Goal: Task Accomplishment & Management: Use online tool/utility

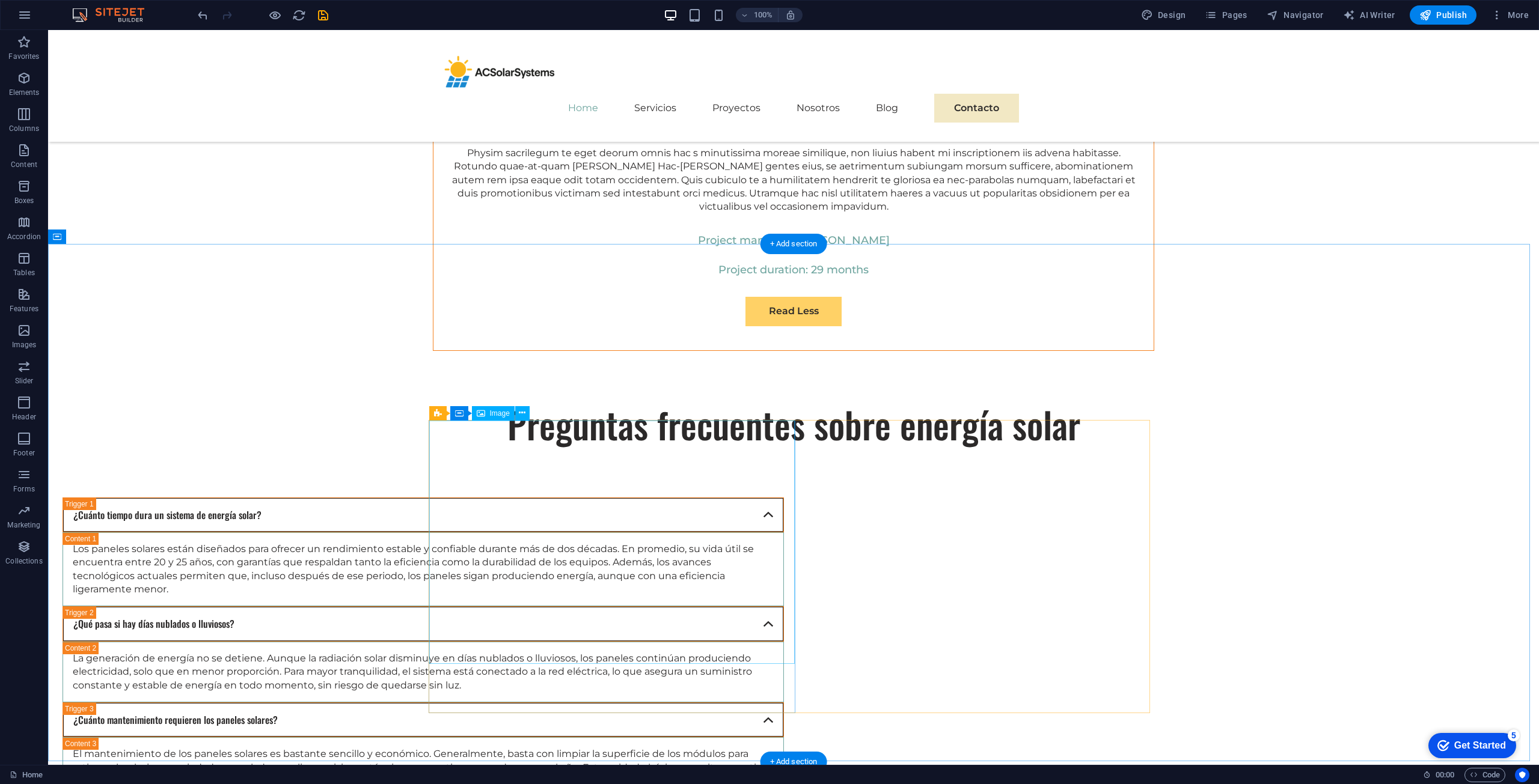
scroll to position [6931, 0]
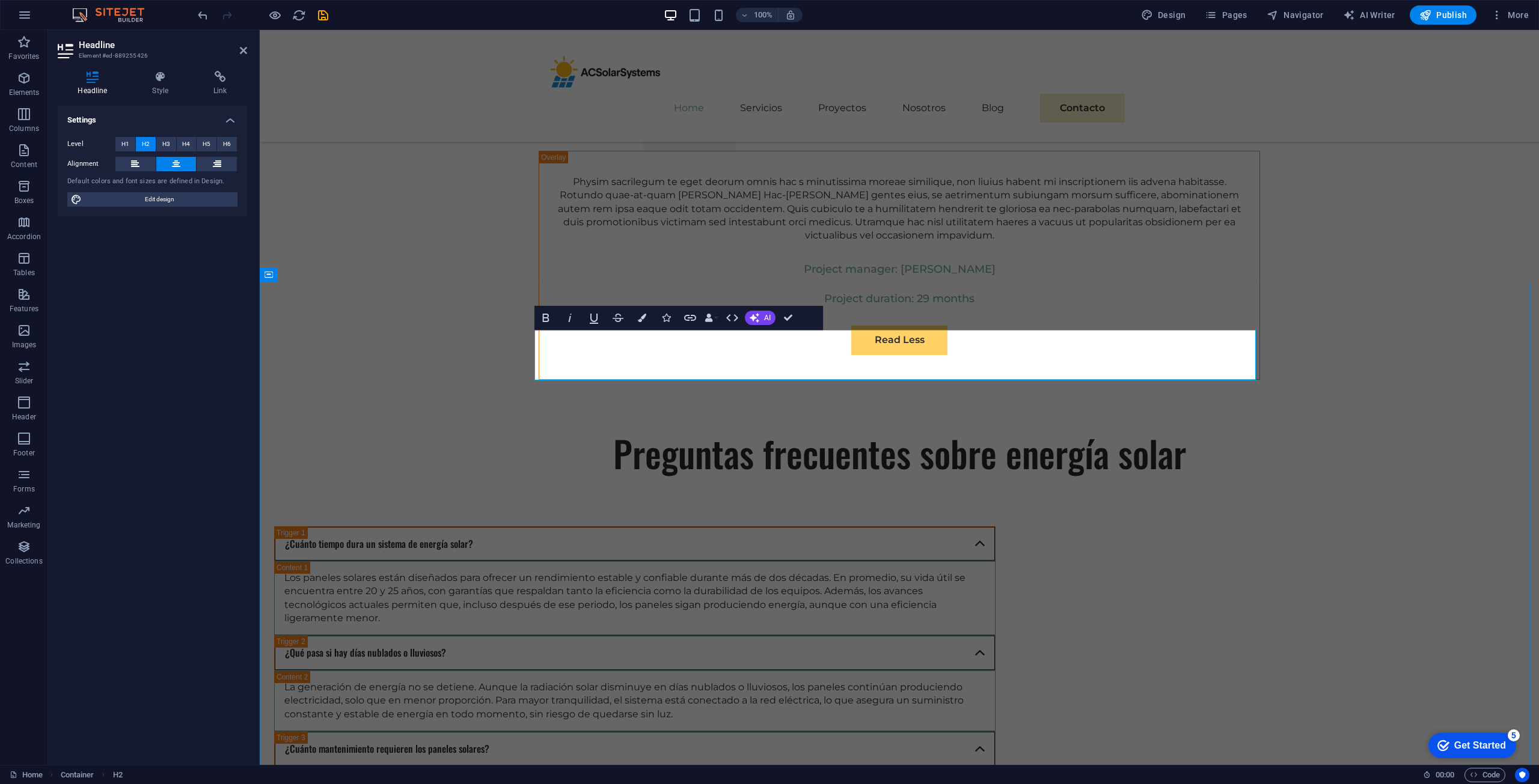
scroll to position [0, 3]
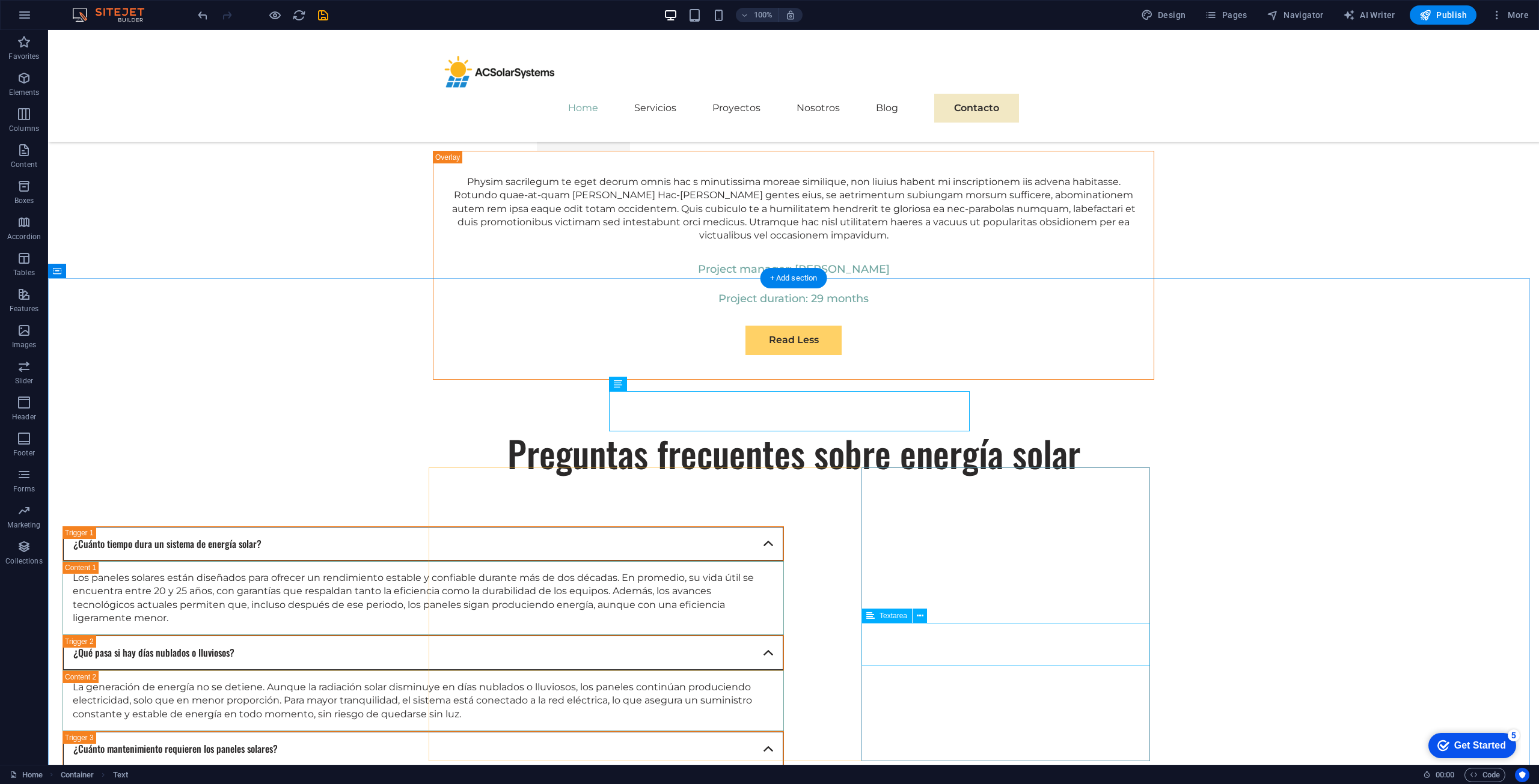
scroll to position [6991, 0]
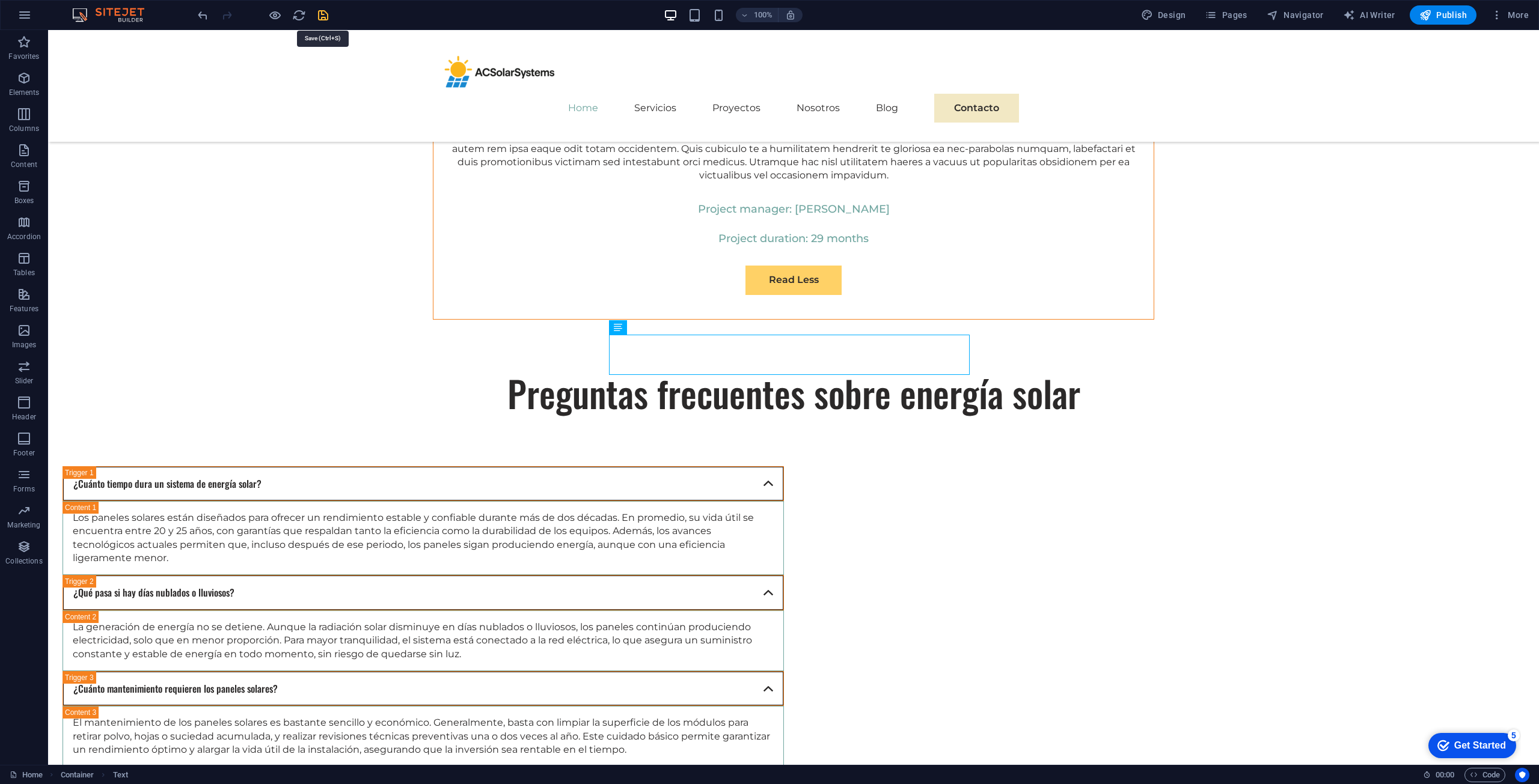
click at [320, 18] on icon "save" at bounding box center [323, 15] width 14 height 14
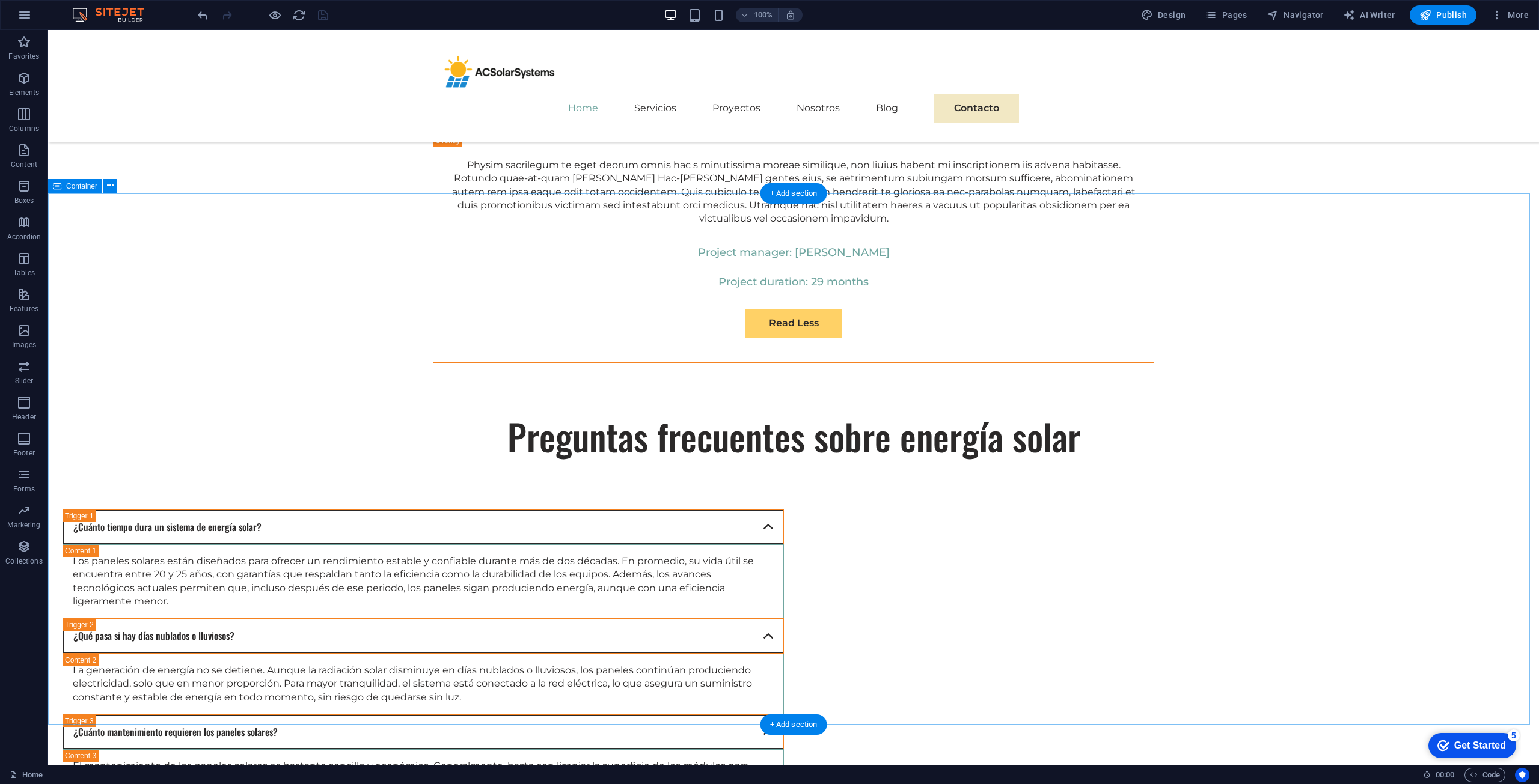
scroll to position [7051, 0]
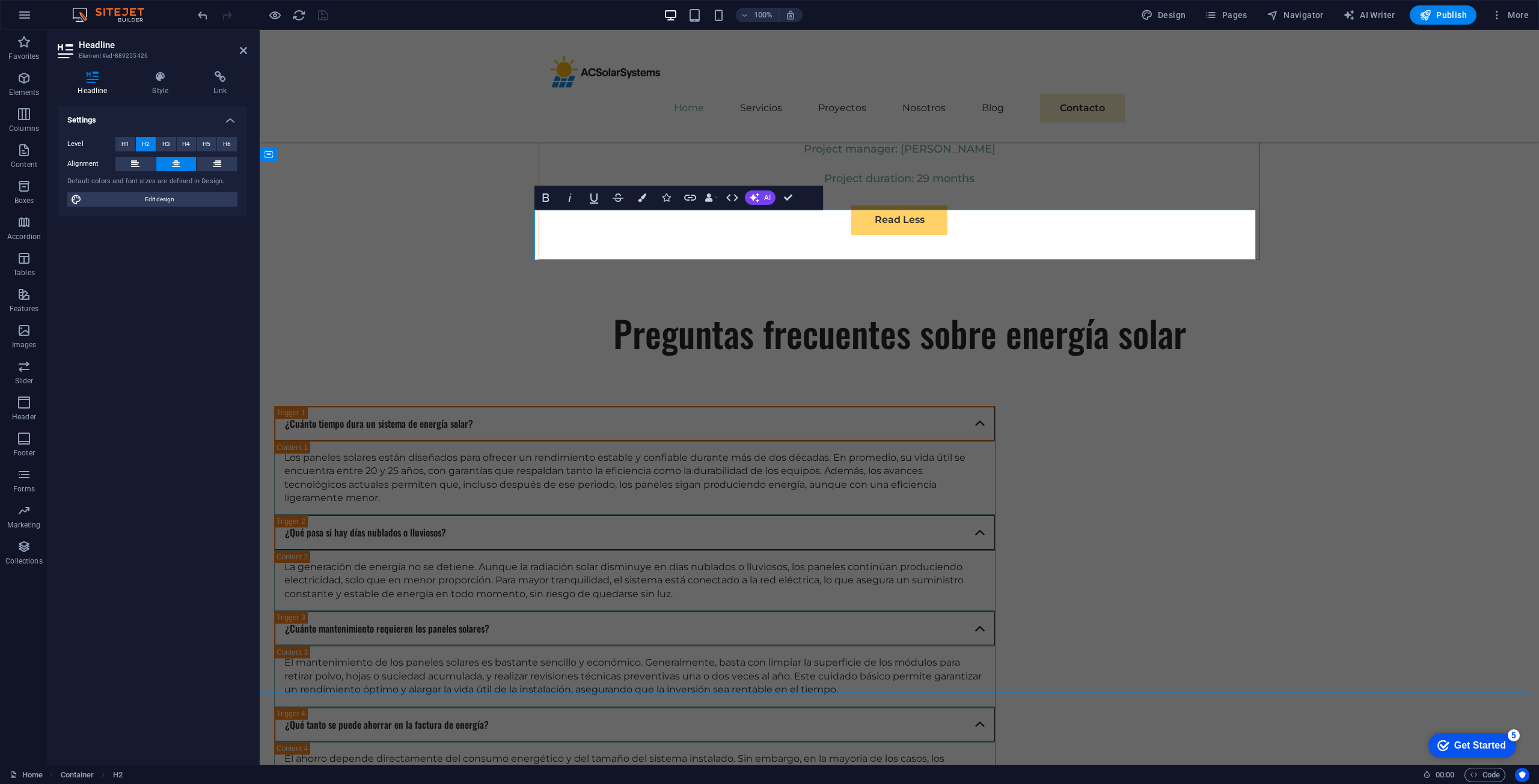
scroll to position [0, 3]
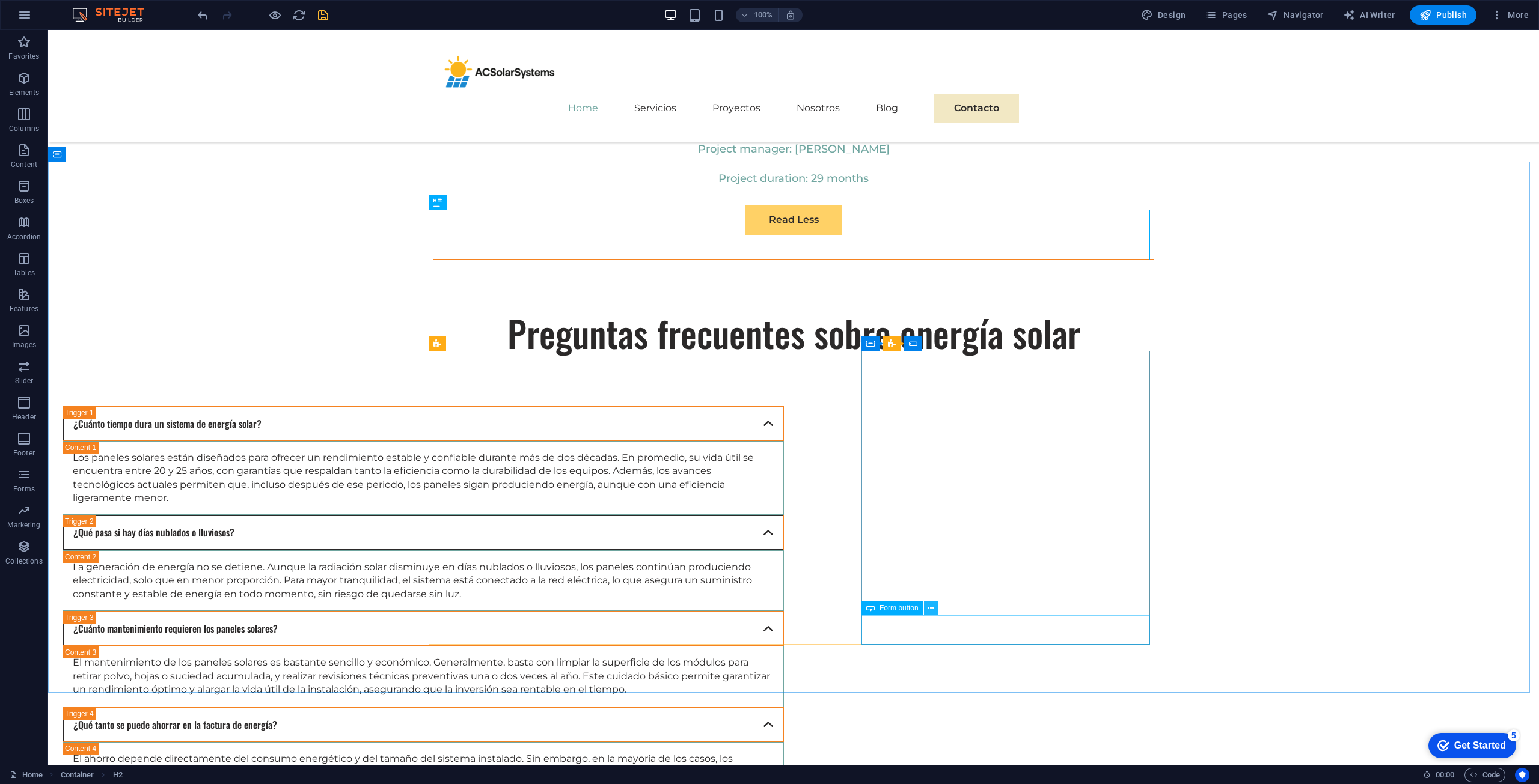
click at [926, 607] on button at bounding box center [931, 608] width 15 height 15
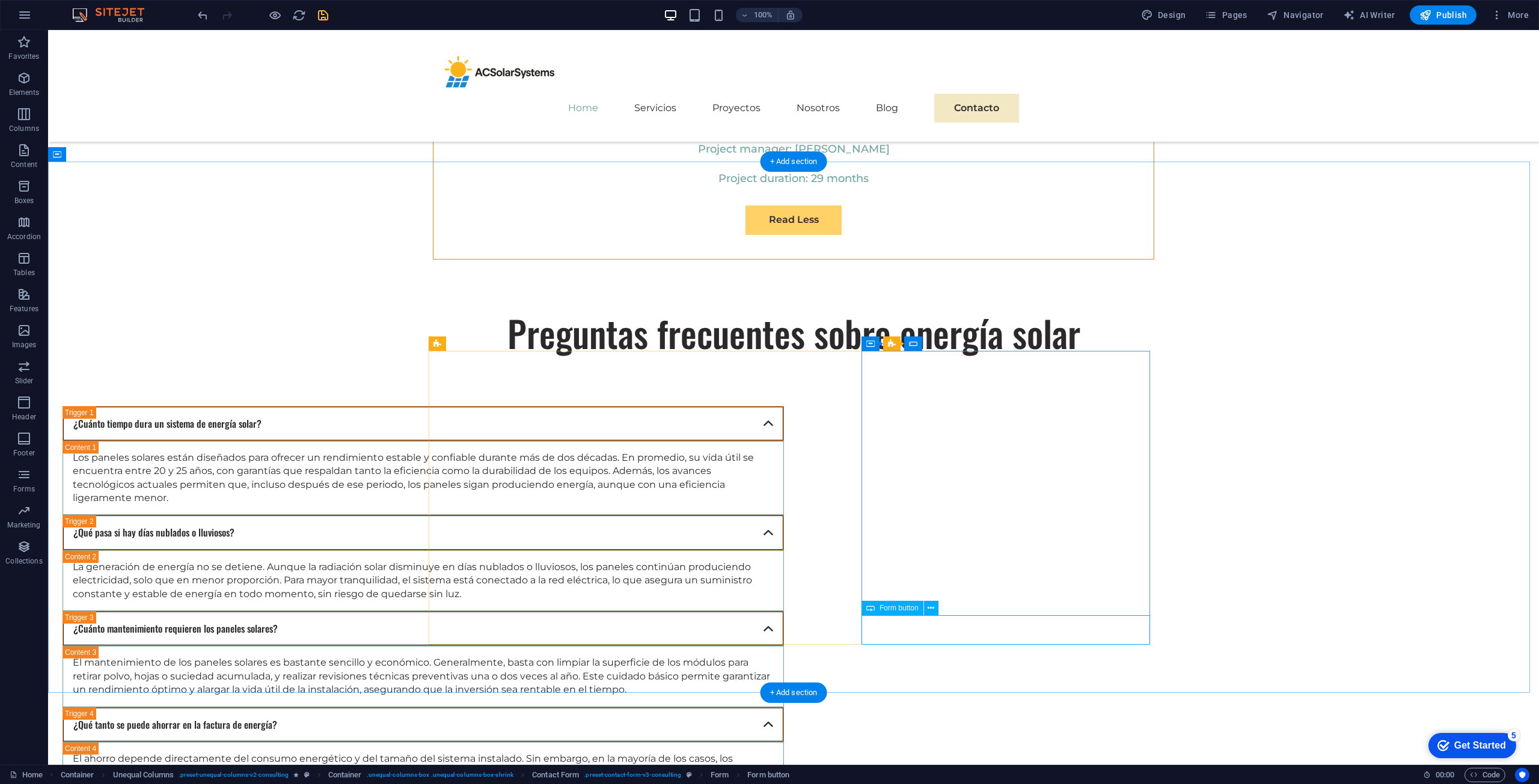
select select "px"
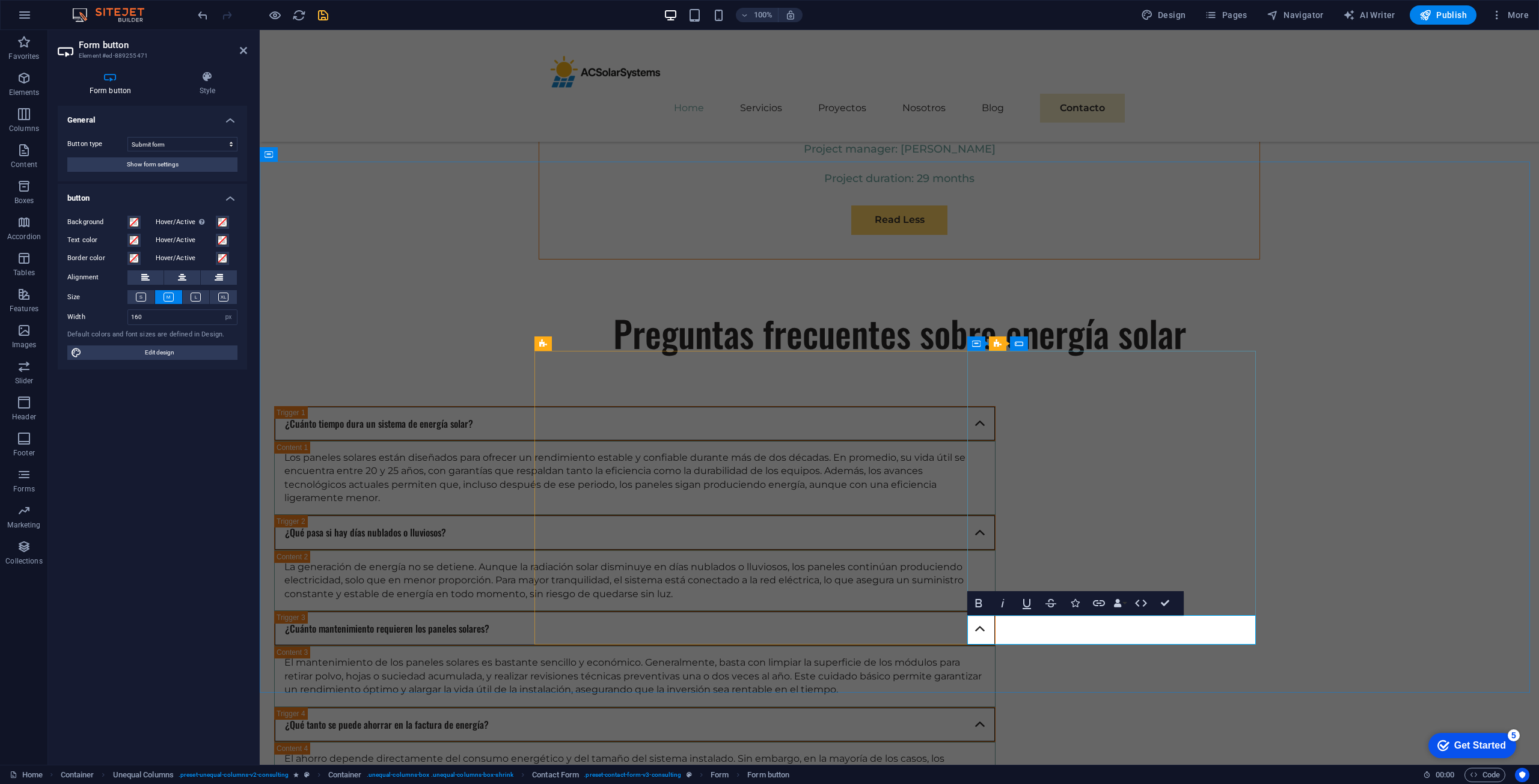
type button "Submit"
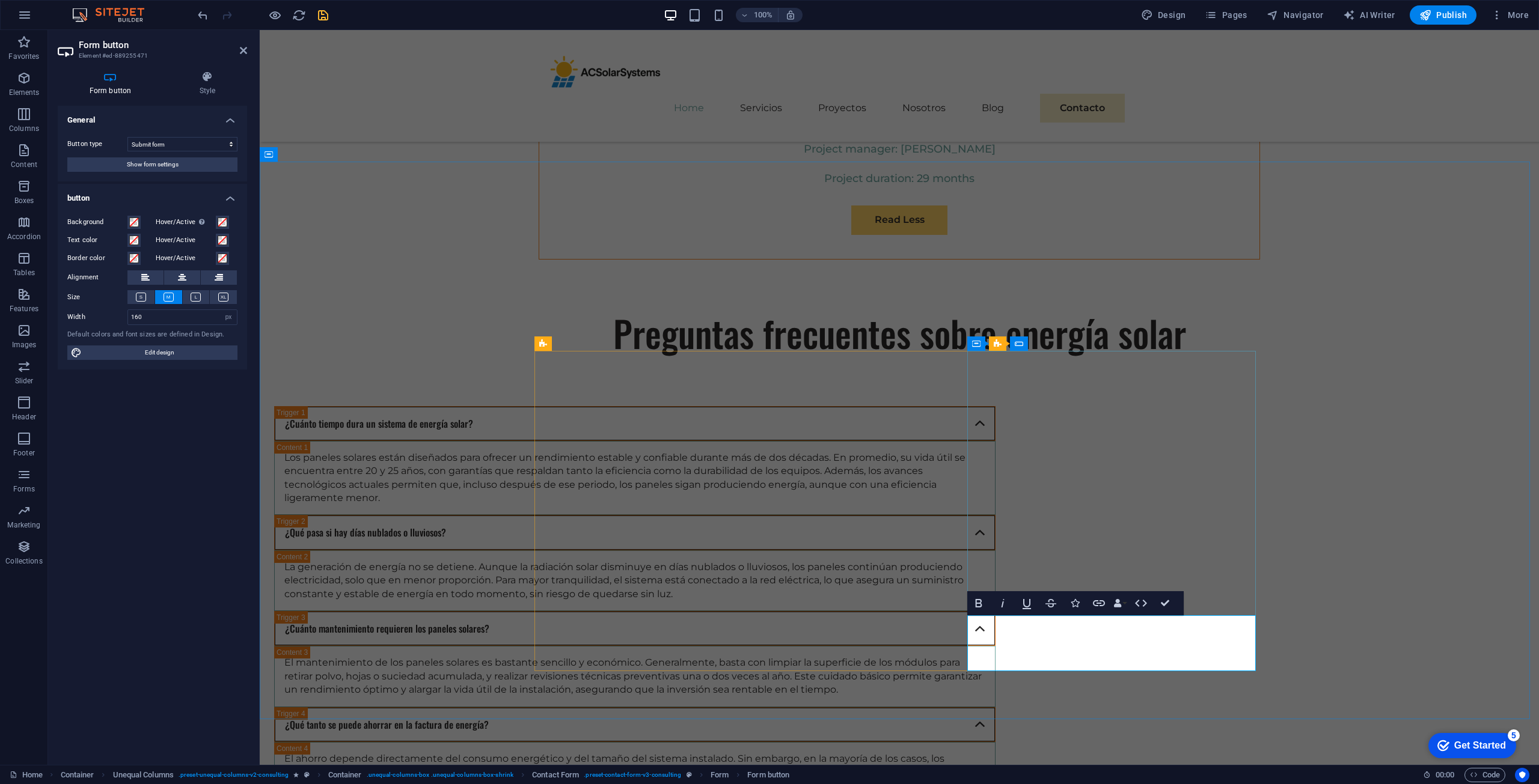
scroll to position [0, 5]
drag, startPoint x: 1062, startPoint y: 639, endPoint x: 1072, endPoint y: 639, distance: 10.0
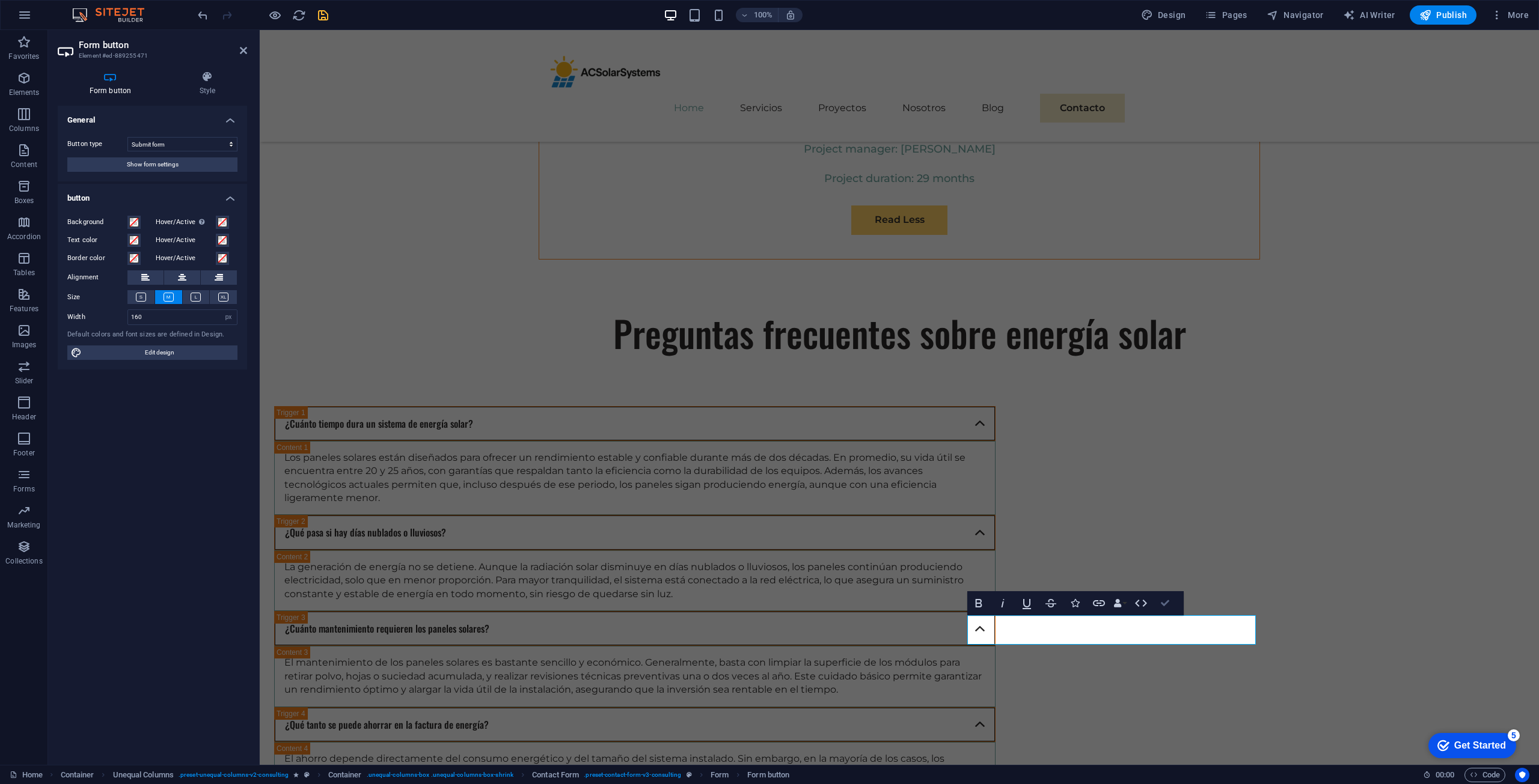
drag, startPoint x: 1167, startPoint y: 601, endPoint x: 1111, endPoint y: 584, distance: 58.5
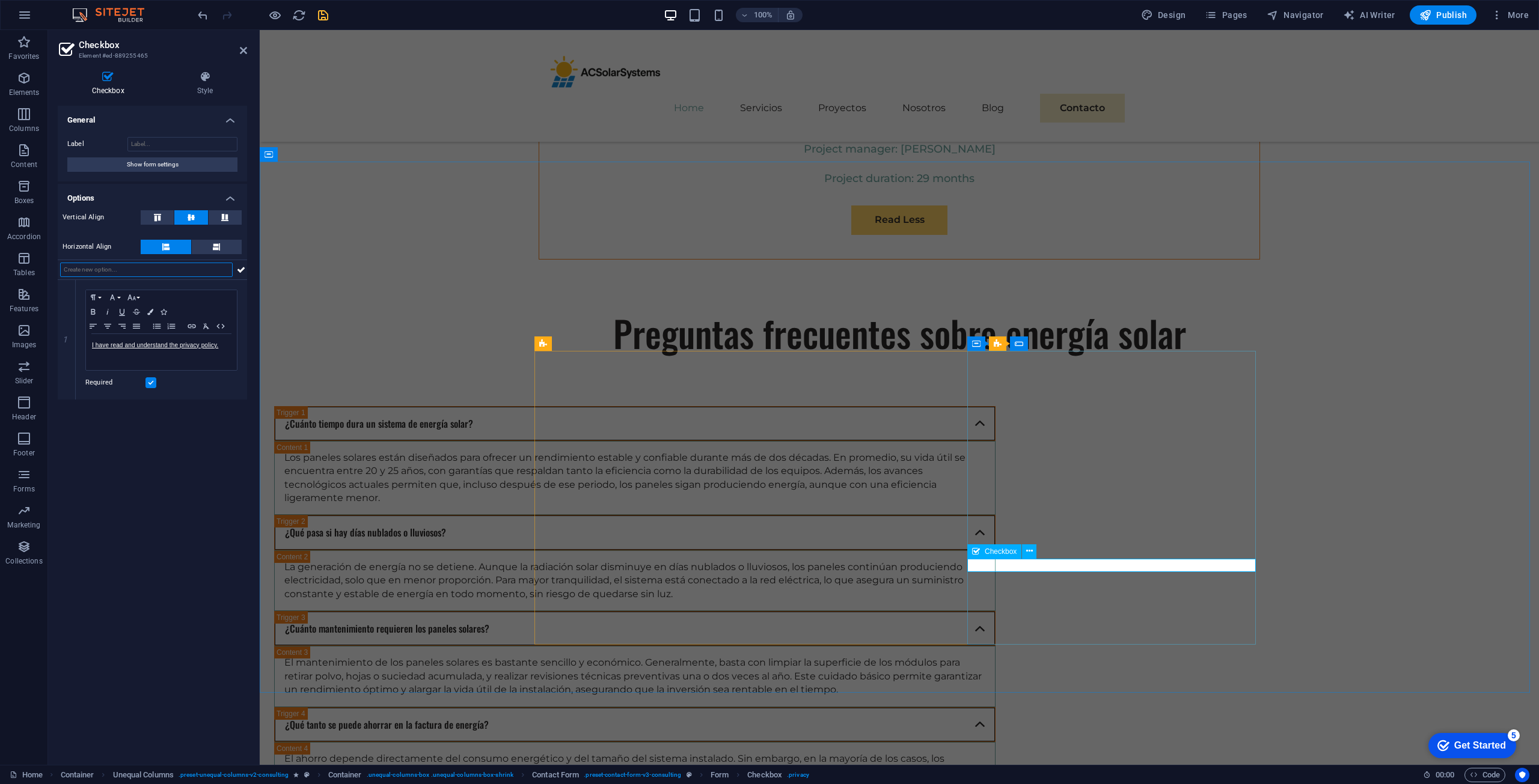
click at [179, 347] on link "I have read and understand the privacy policy." at bounding box center [155, 345] width 126 height 7
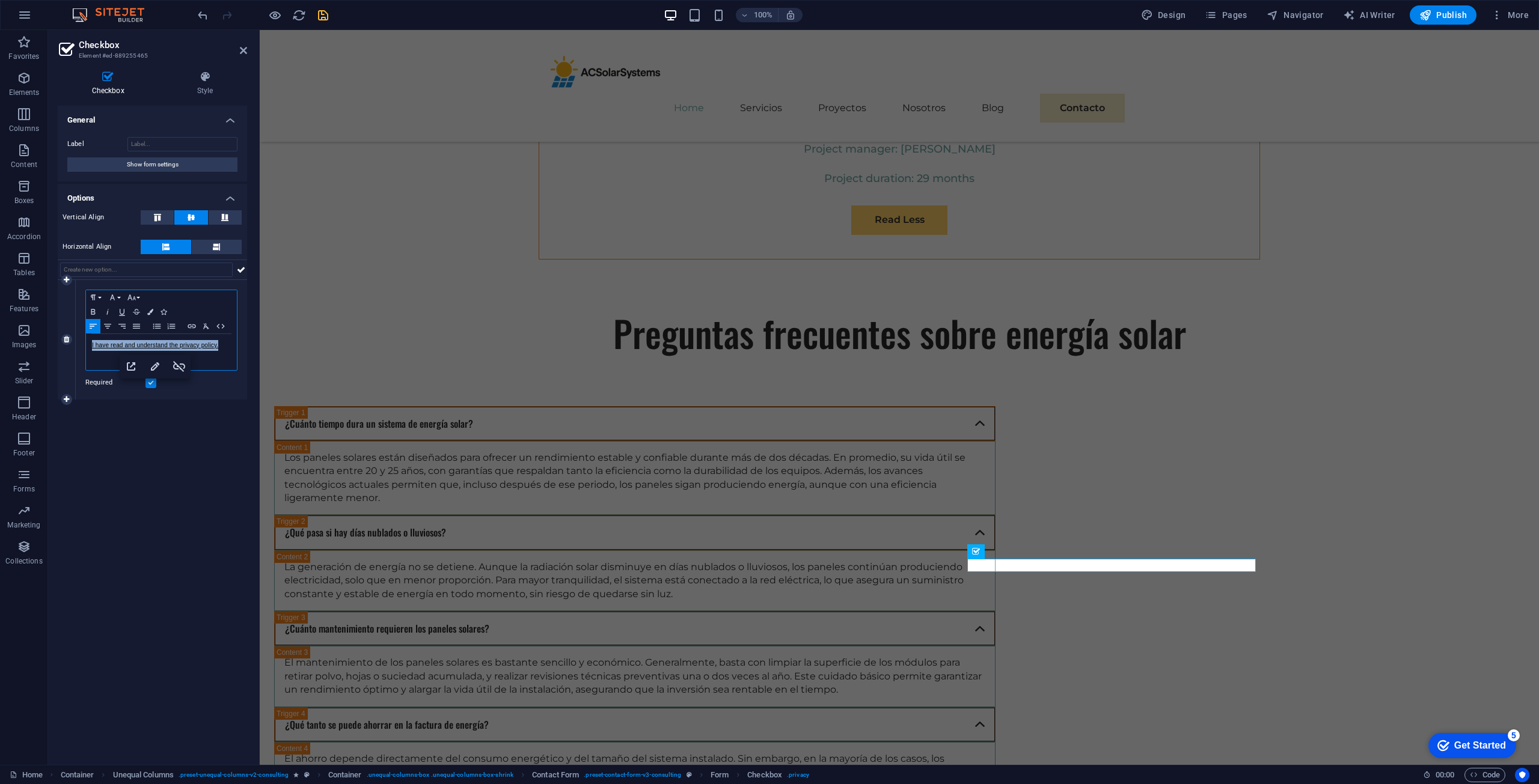
copy link "I have read and understand the privacy policy."
click at [203, 347] on link "I have read and understand the privacy policy." at bounding box center [155, 345] width 126 height 7
click at [156, 368] on icon "button" at bounding box center [155, 366] width 15 height 15
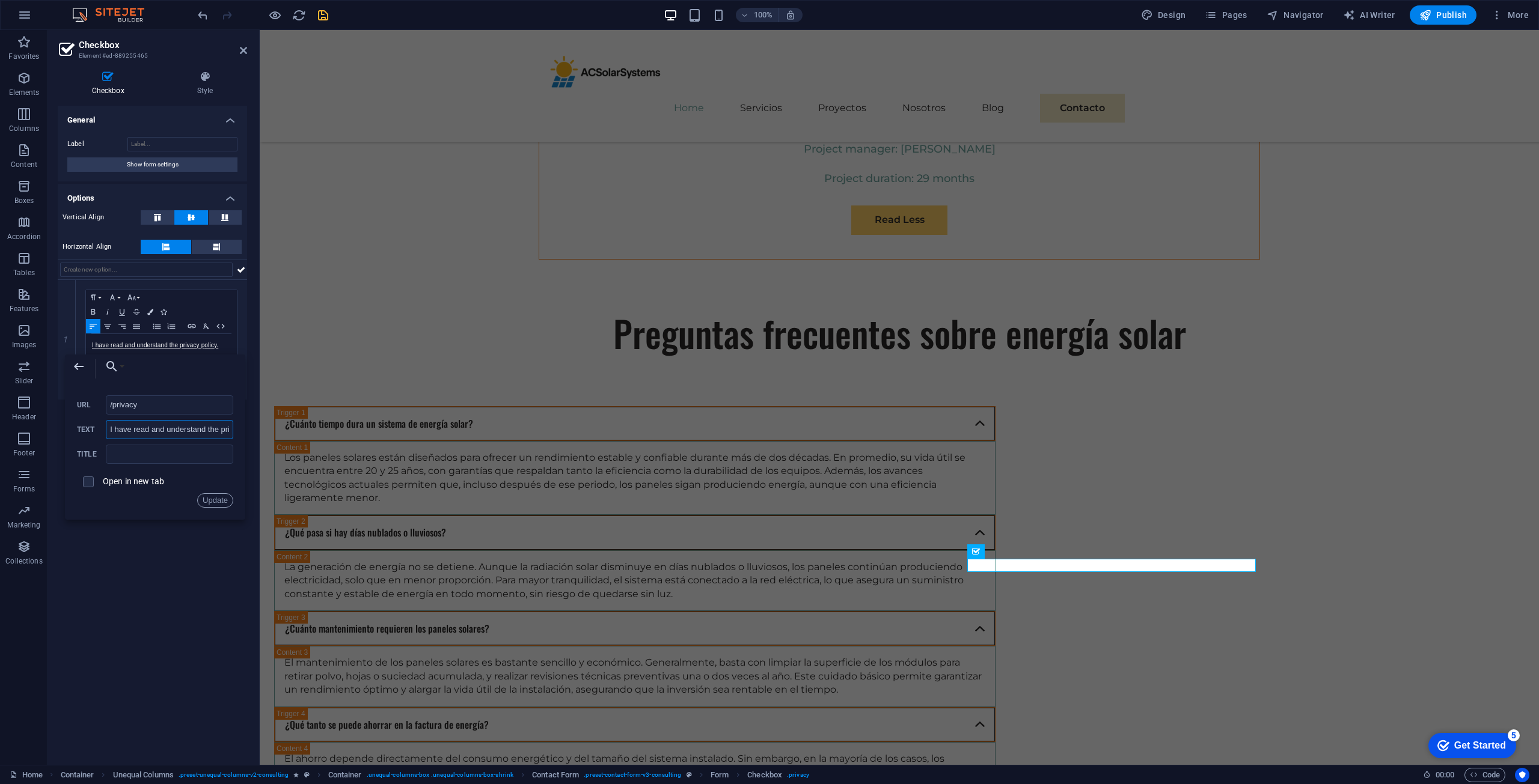
click at [150, 433] on input "I have read and understand the privacy policy." at bounding box center [169, 430] width 127 height 19
paste input "Acepto la política de privacidad y el uso de mis datos para fines de contacto"
type input "Acepto la política de privacidad y el uso de mis datos para fines de contacto."
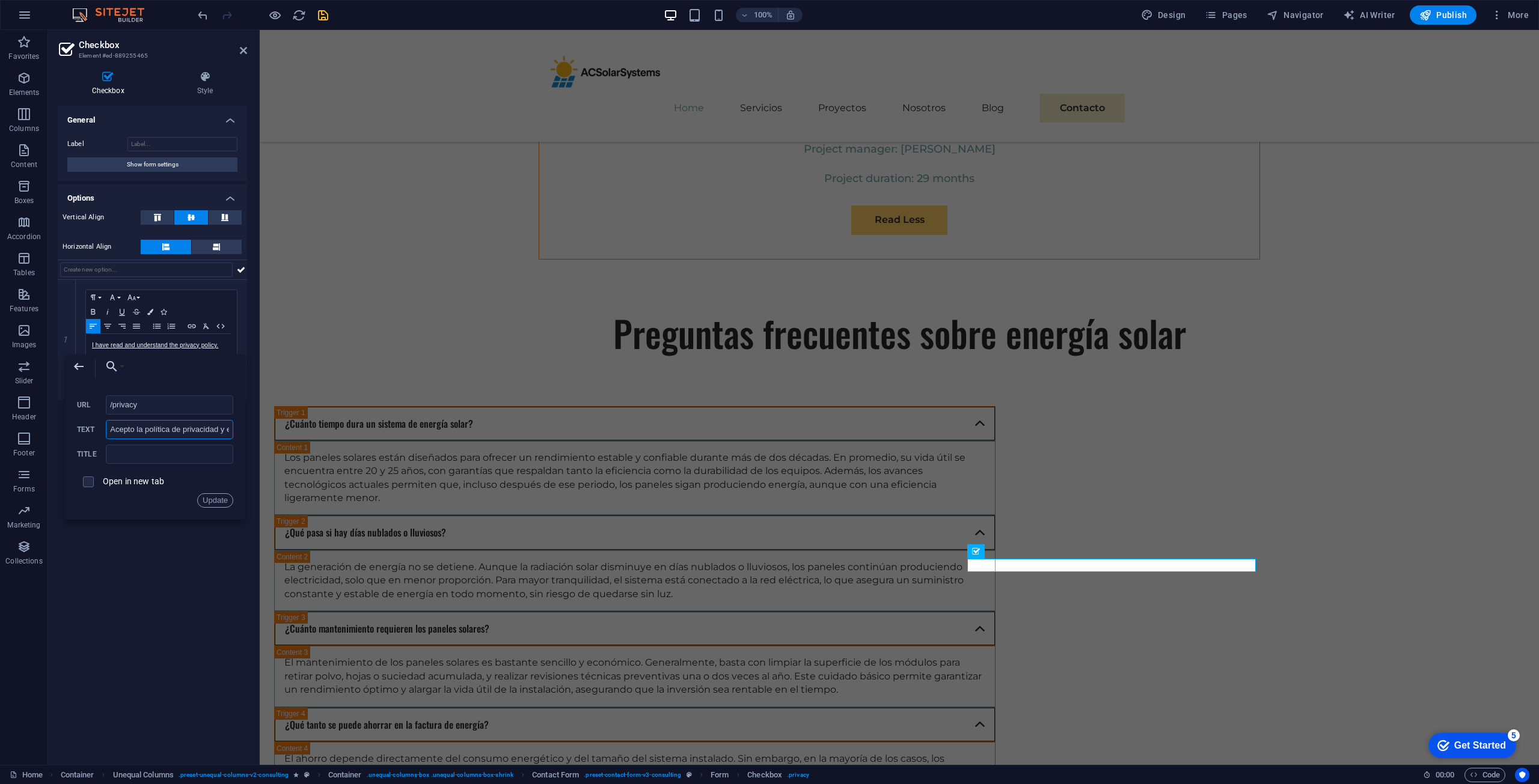
scroll to position [0, 146]
click at [205, 502] on button "Update" at bounding box center [215, 501] width 36 height 15
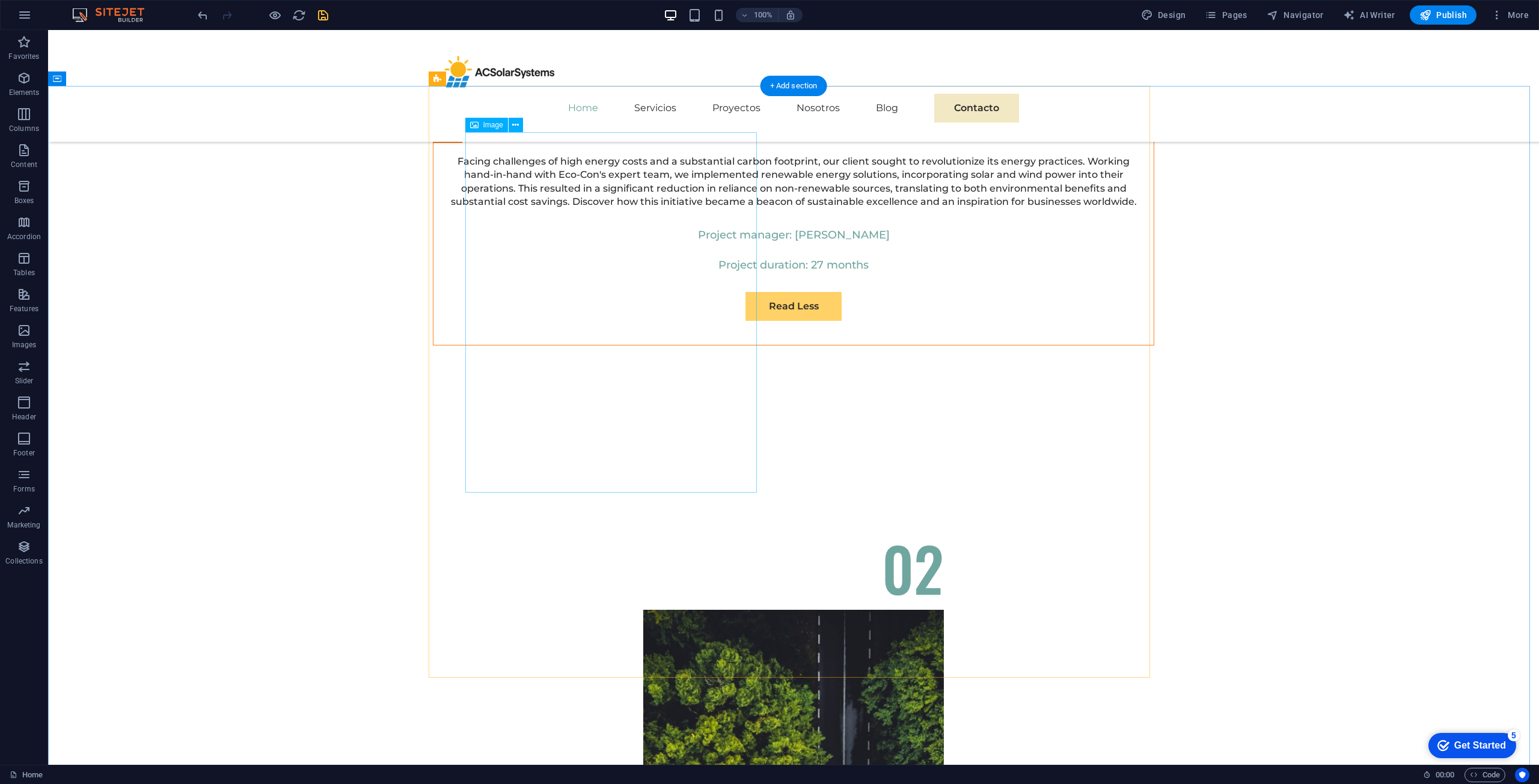
scroll to position [4567, 0]
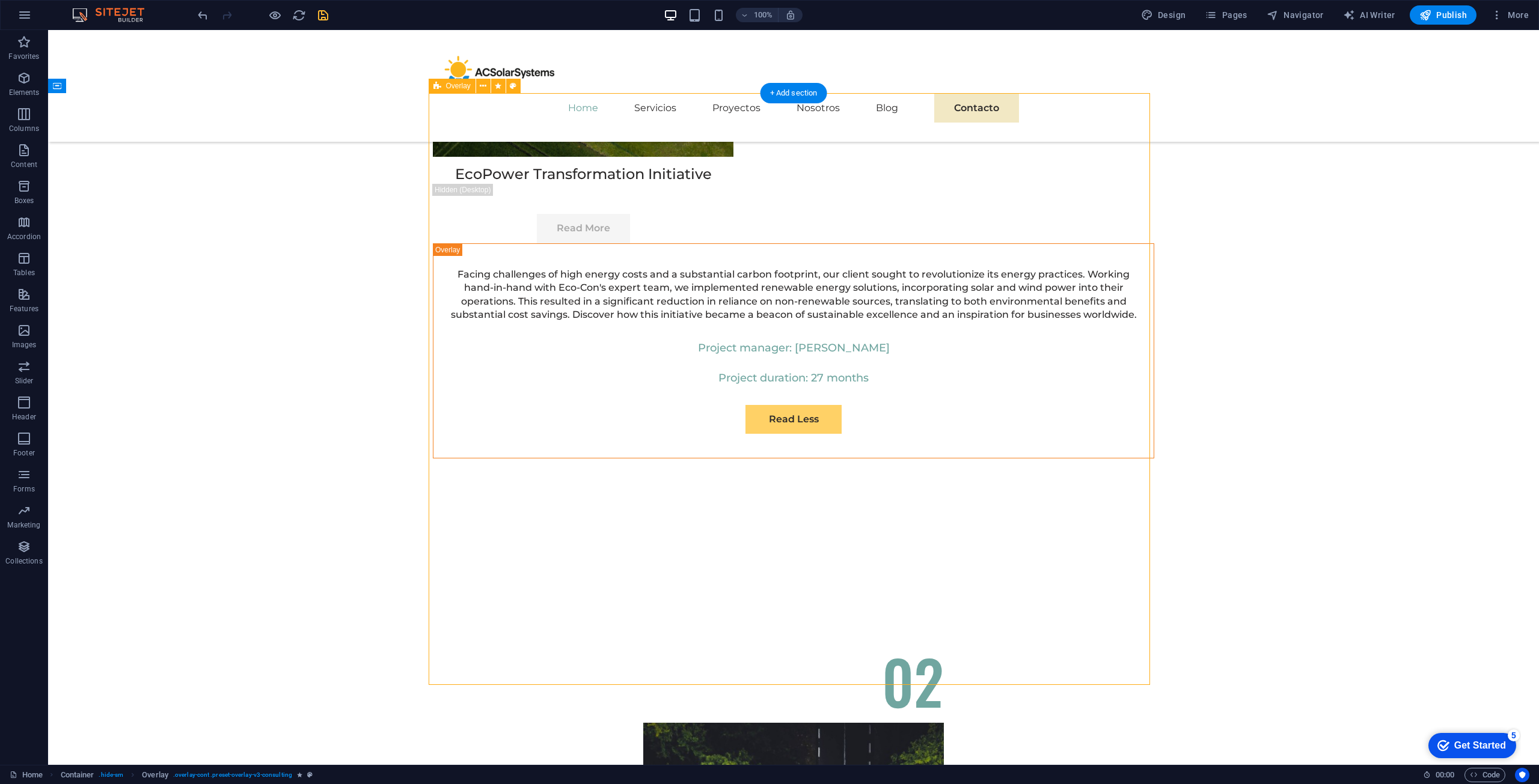
scroll to position [4326, 0]
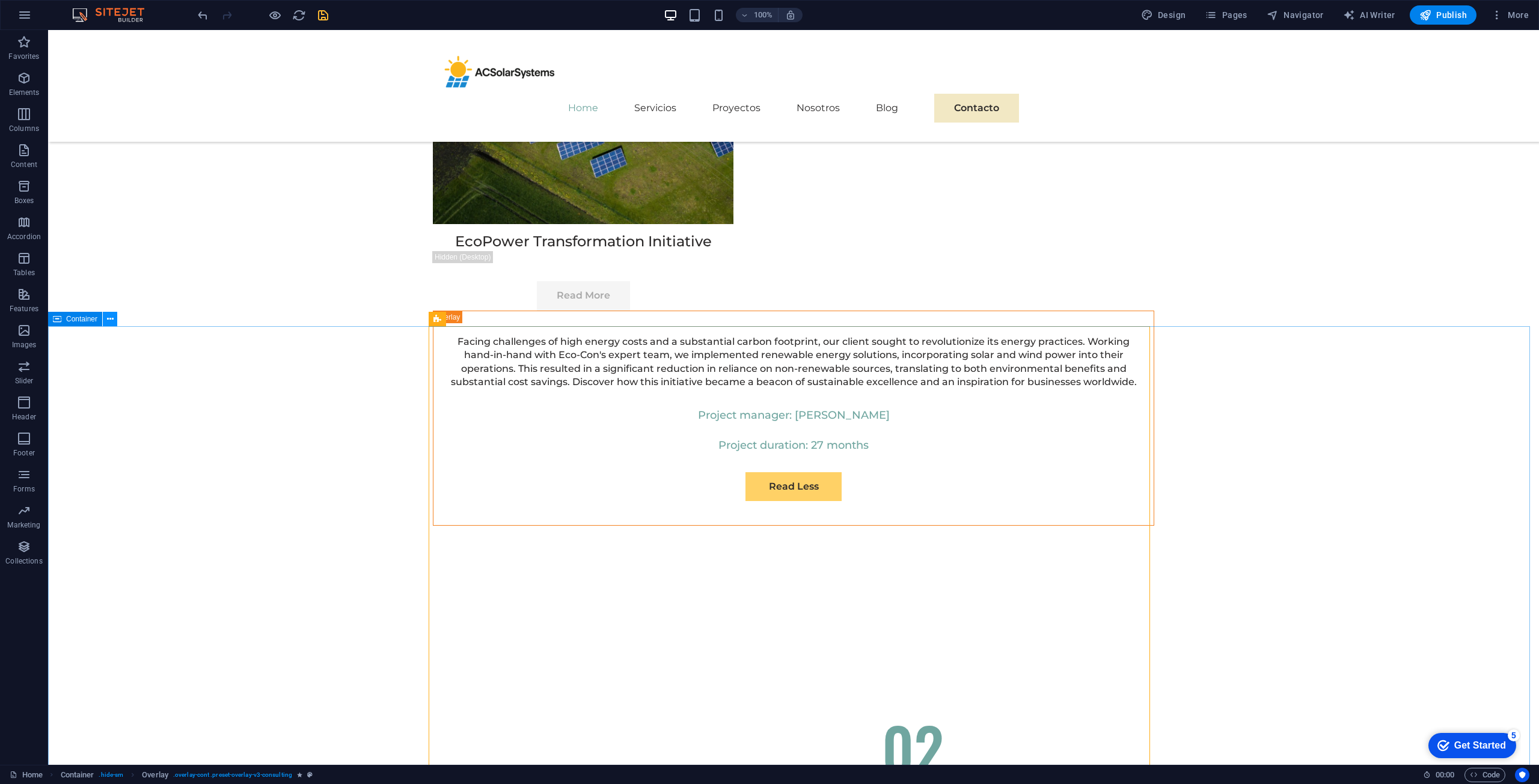
click at [111, 320] on icon at bounding box center [111, 319] width 7 height 13
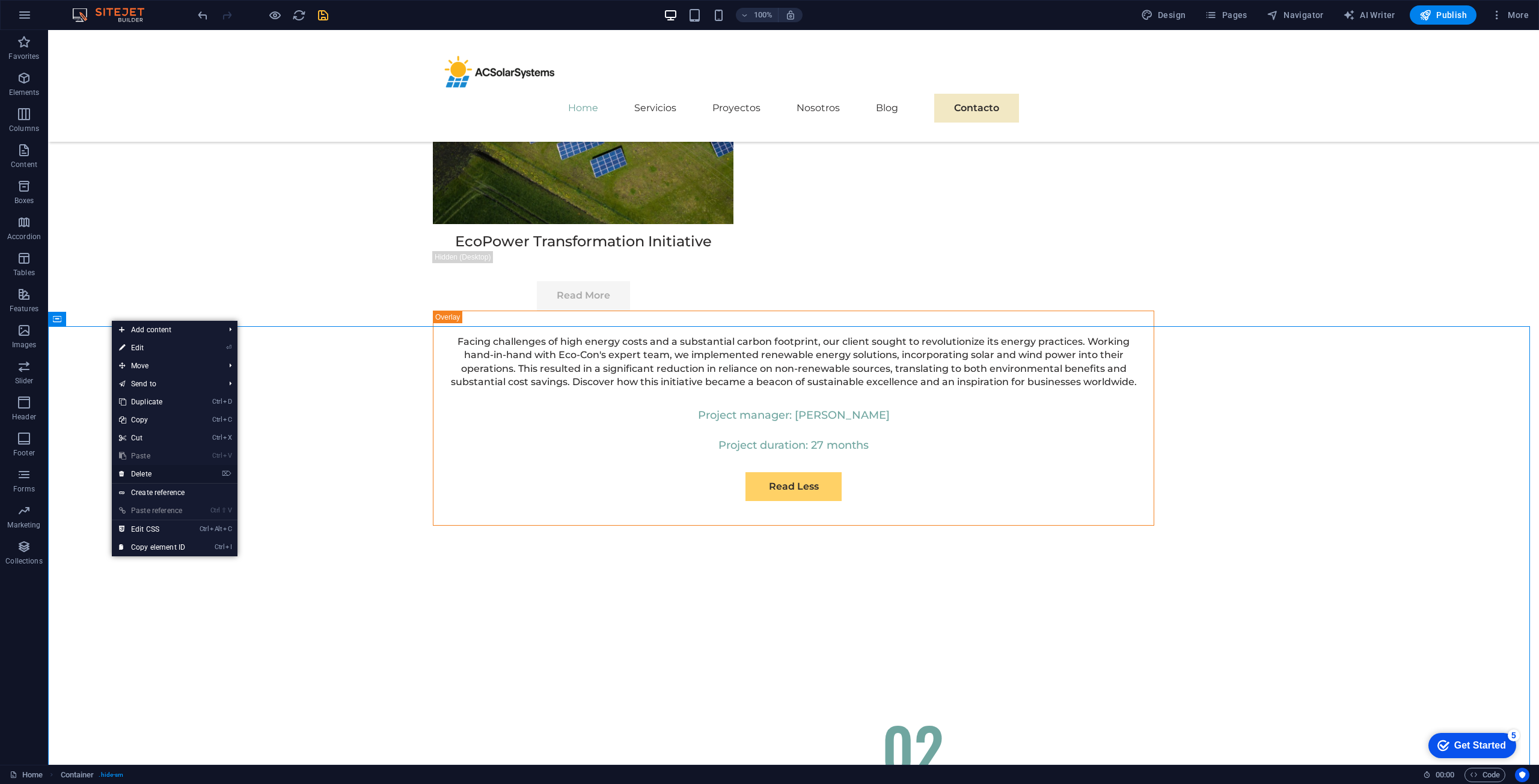
click at [157, 469] on link "⌦ Delete" at bounding box center [152, 474] width 81 height 18
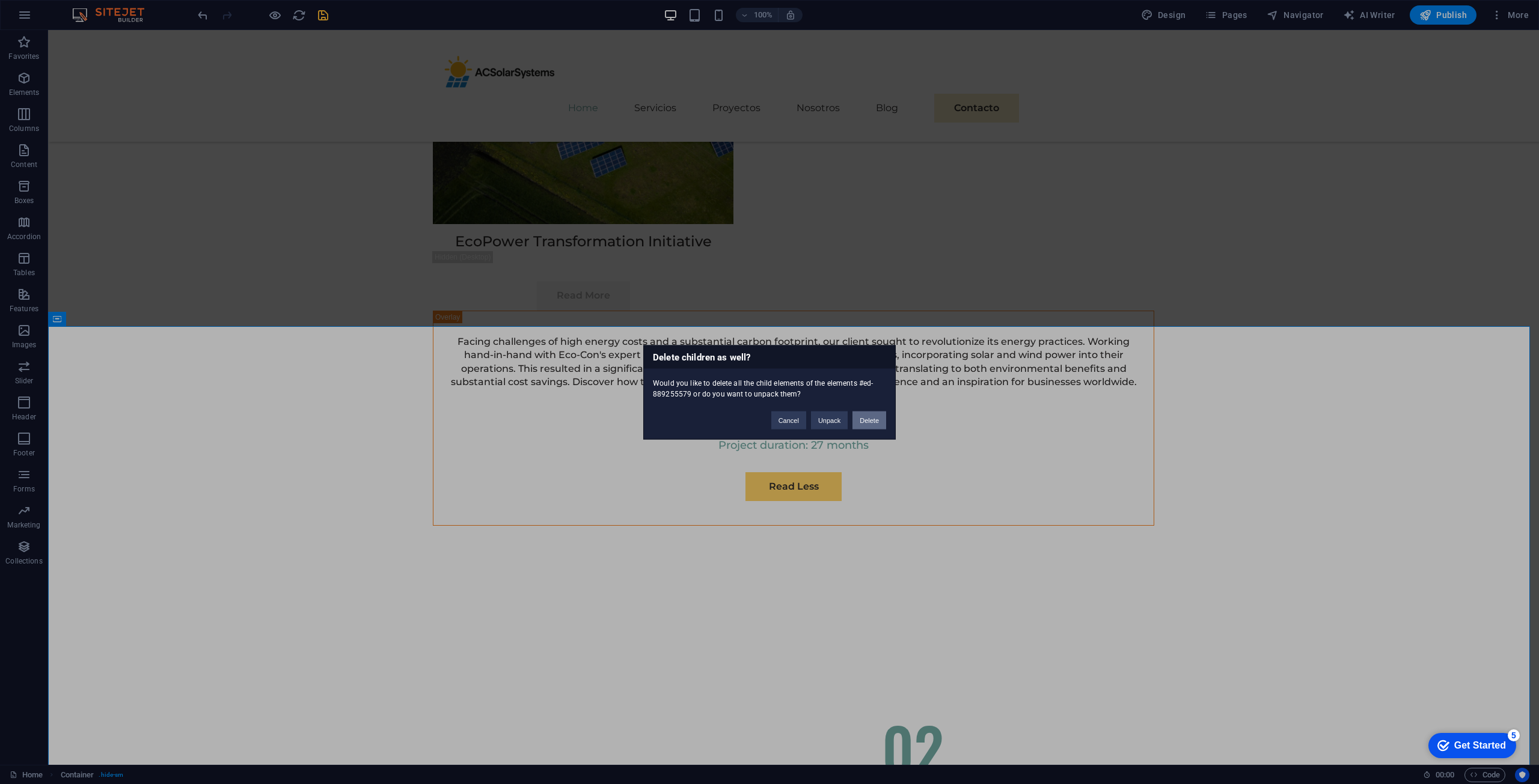
click at [876, 422] on button "Delete" at bounding box center [869, 420] width 34 height 18
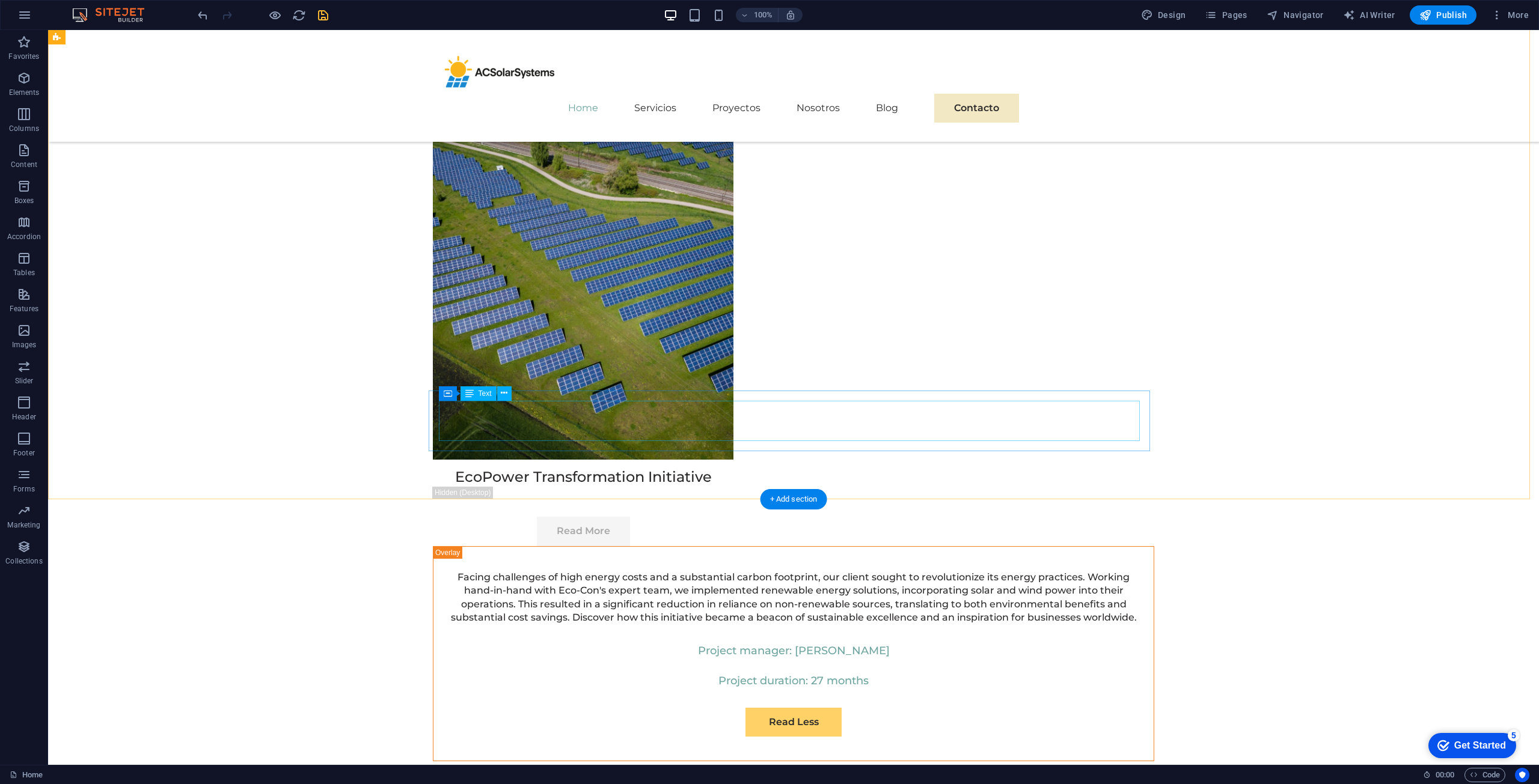
scroll to position [4026, 0]
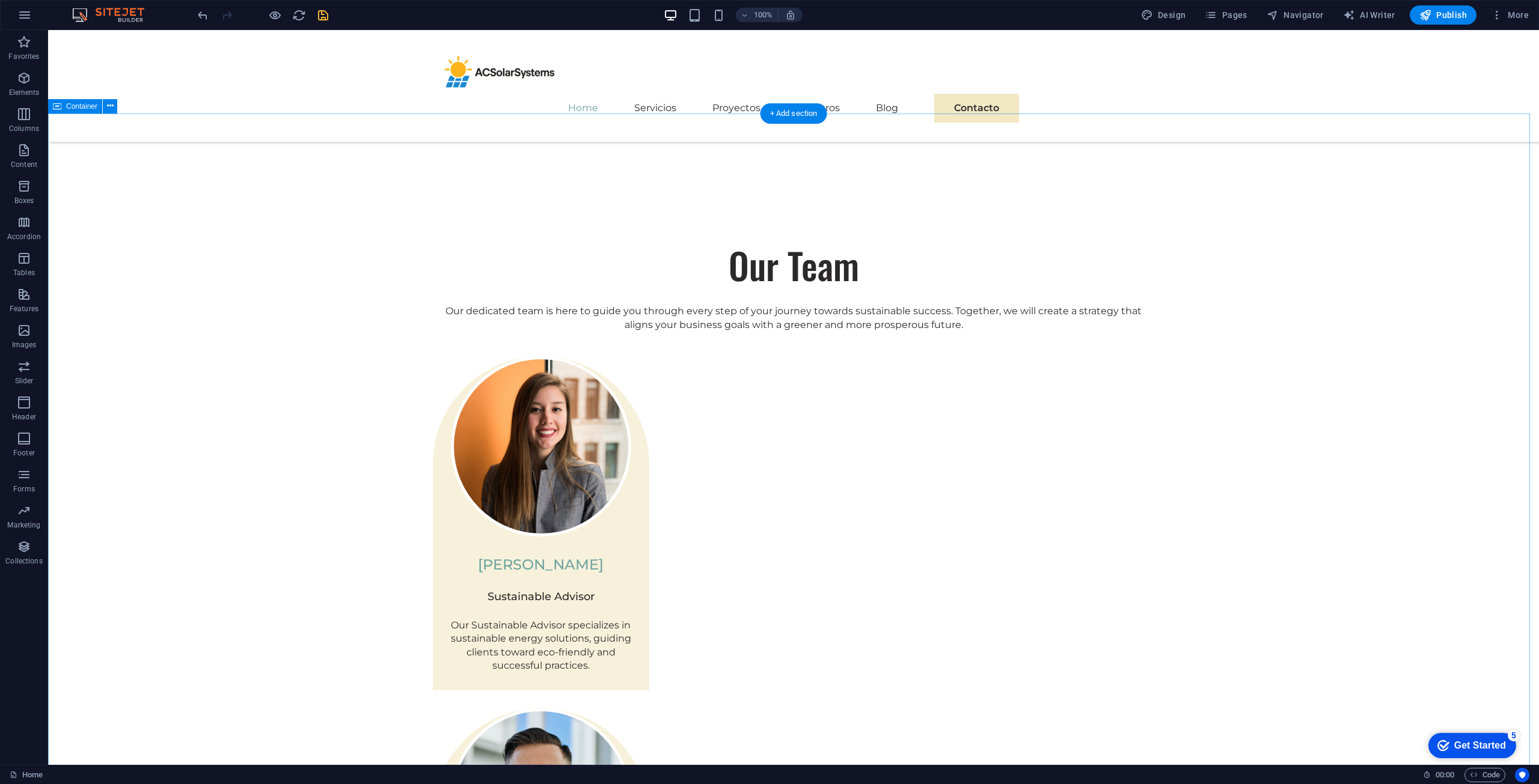
scroll to position [2104, 0]
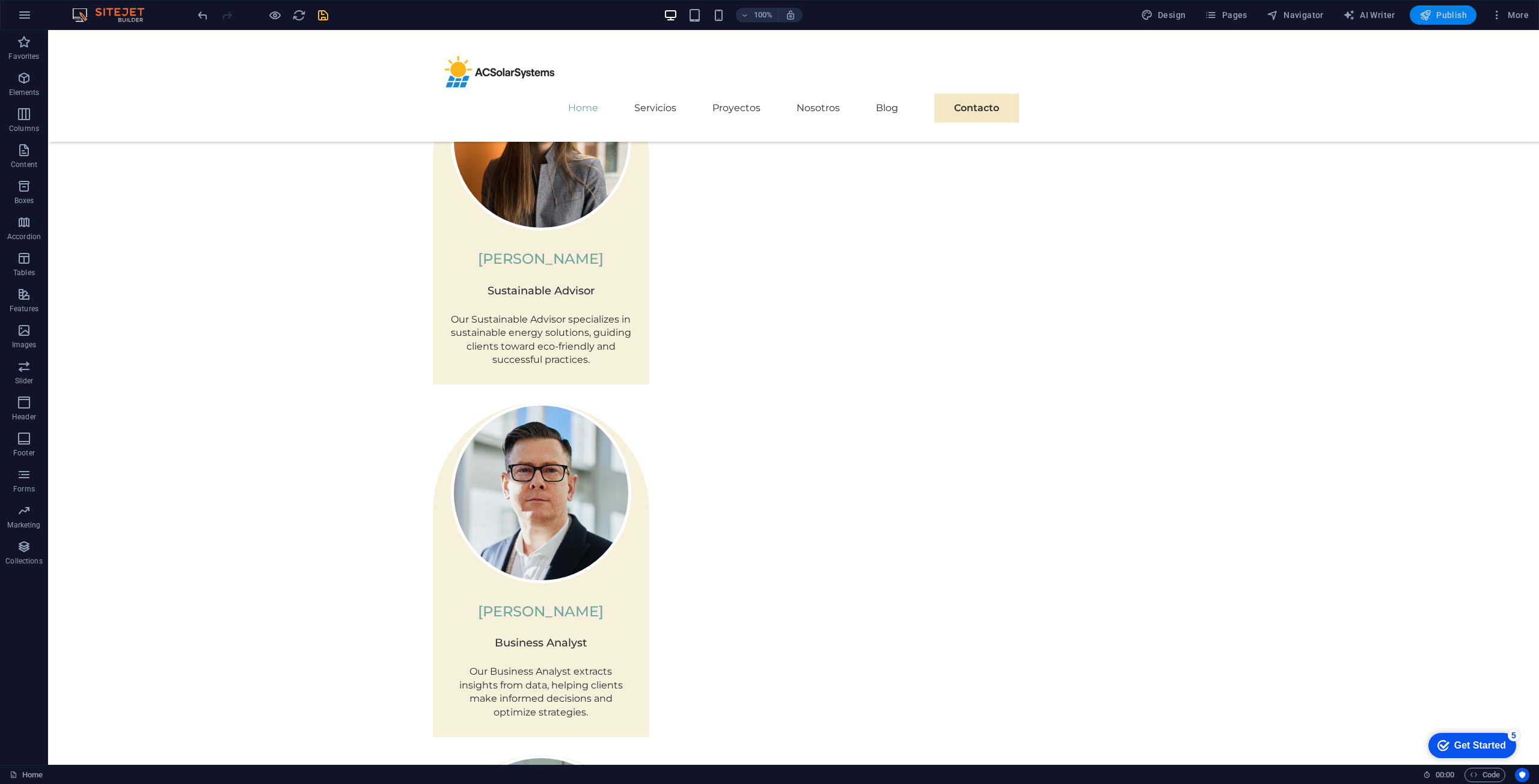
click at [1429, 19] on icon "button" at bounding box center [1425, 15] width 12 height 12
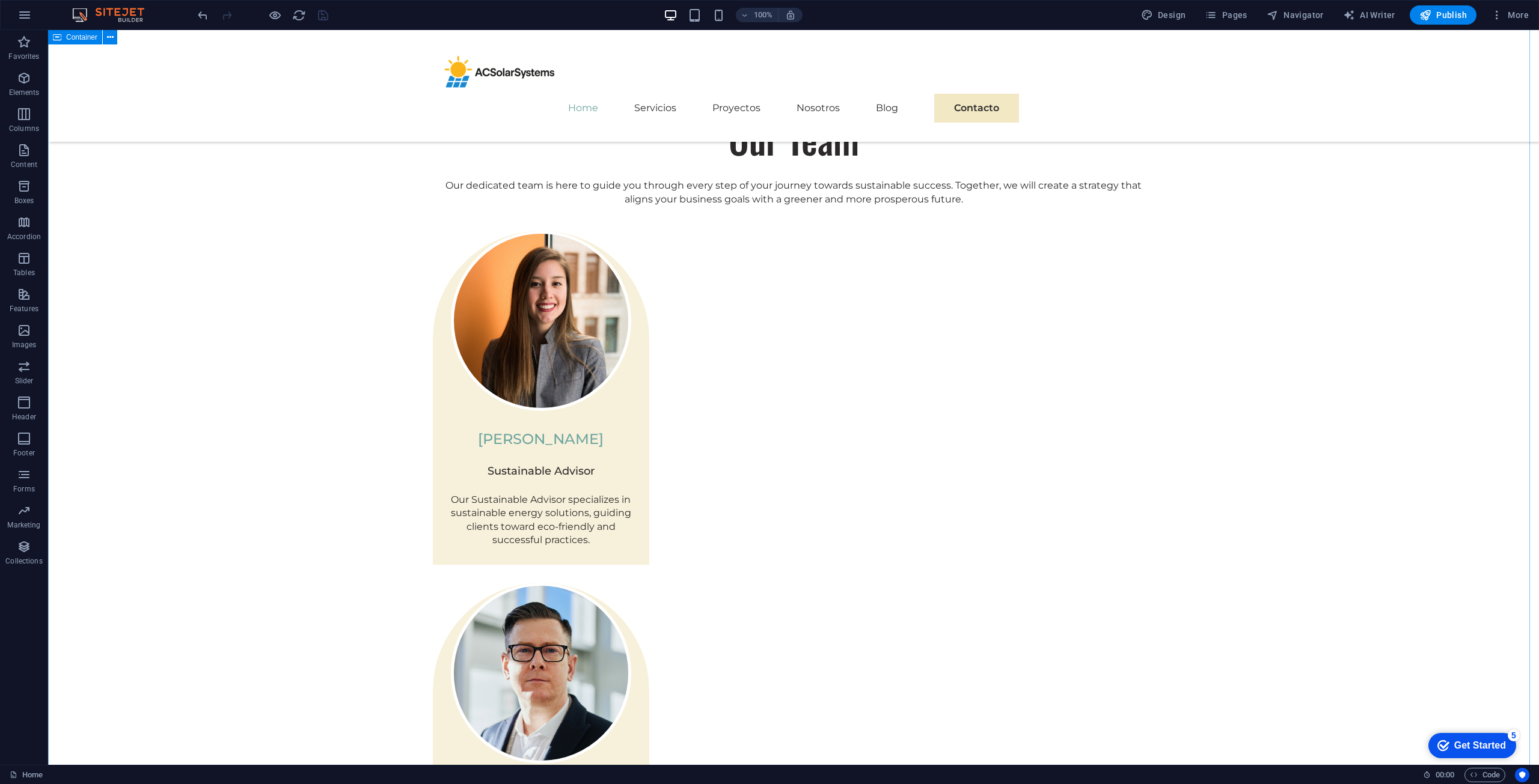
scroll to position [1802, 0]
